Goal: Task Accomplishment & Management: Manage account settings

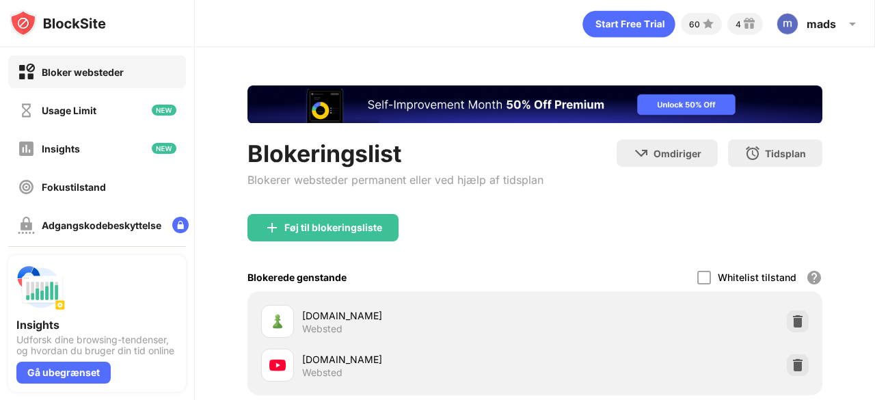
click at [799, 367] on div "[DOMAIN_NAME] Websted" at bounding box center [535, 365] width 559 height 44
click at [794, 366] on div at bounding box center [798, 365] width 22 height 22
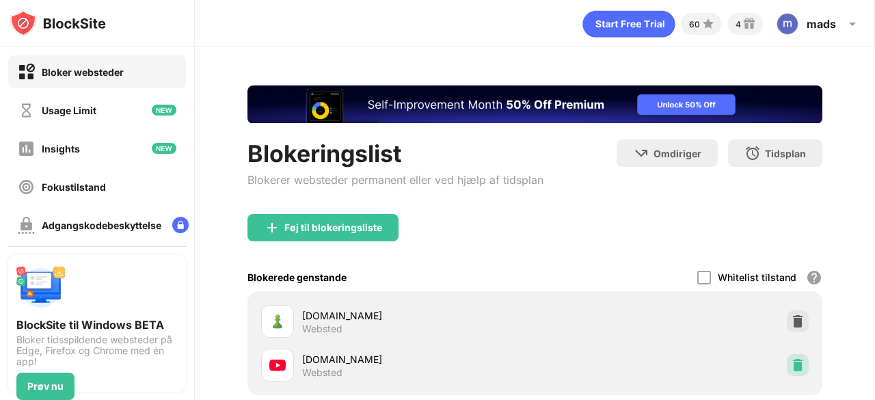
click at [790, 371] on div at bounding box center [798, 365] width 22 height 22
